Goal: Find specific page/section: Find specific page/section

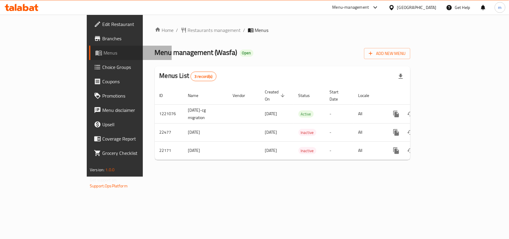
click at [103, 54] on span "Menus" at bounding box center [134, 52] width 63 height 7
click at [103, 51] on span "Menus" at bounding box center [134, 52] width 63 height 7
click at [103, 50] on span "Menus" at bounding box center [134, 52] width 63 height 7
click at [102, 38] on span "Branches" at bounding box center [134, 38] width 65 height 7
click at [188, 29] on span "Restaurants management" at bounding box center [214, 30] width 53 height 7
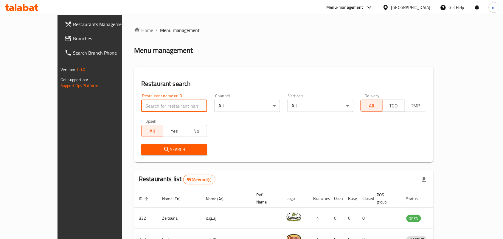
click at [150, 107] on input "search" at bounding box center [174, 106] width 66 height 12
paste input "11674"
type input "11674"
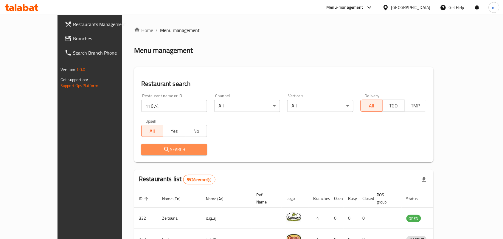
click at [153, 147] on span "Search" at bounding box center [174, 149] width 56 height 7
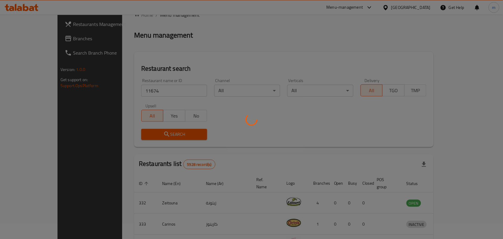
scroll to position [15, 0]
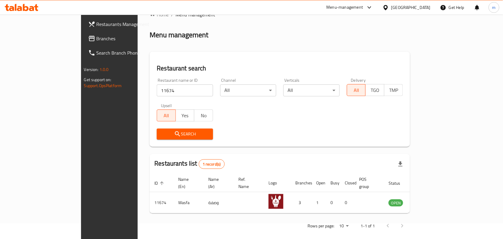
click at [97, 37] on span "Branches" at bounding box center [129, 38] width 64 height 7
